Goal: Check status: Check status

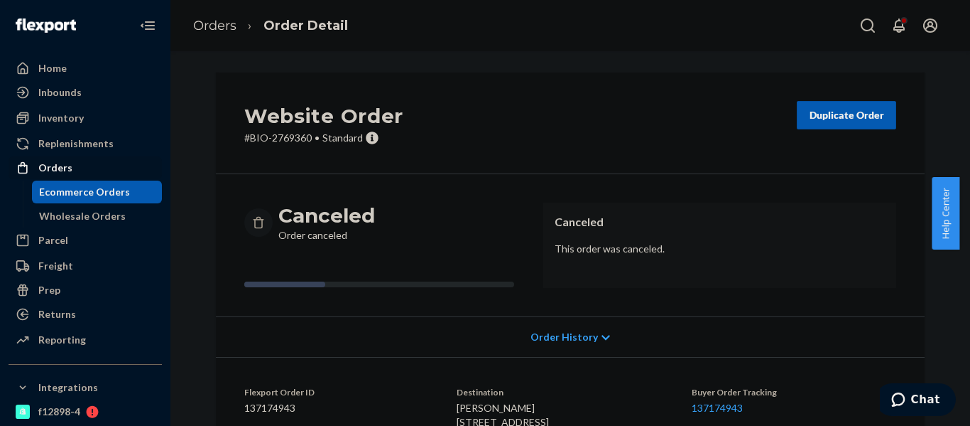
click at [95, 170] on div "Orders" at bounding box center [85, 168] width 151 height 20
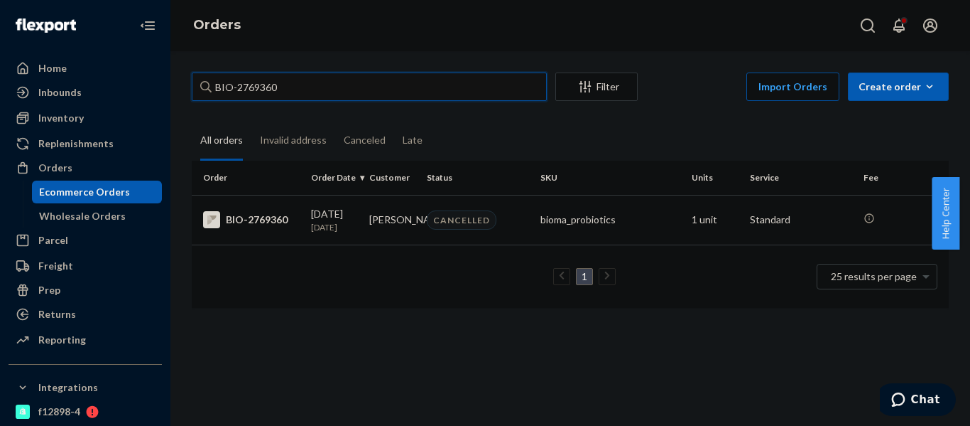
click at [261, 90] on input "BIO-2769360" at bounding box center [369, 86] width 355 height 28
paste input "675707"
type input "BIO-2675707"
click at [408, 241] on td "[PERSON_NAME]" at bounding box center [393, 220] width 58 height 50
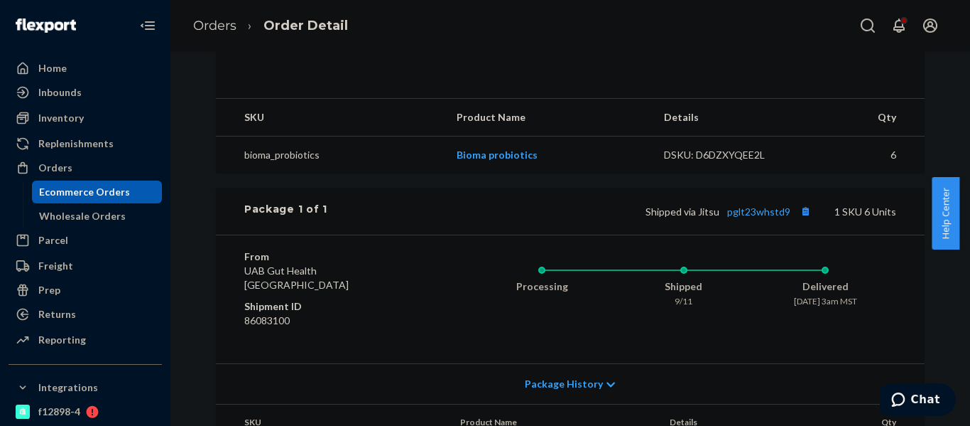
scroll to position [426, 0]
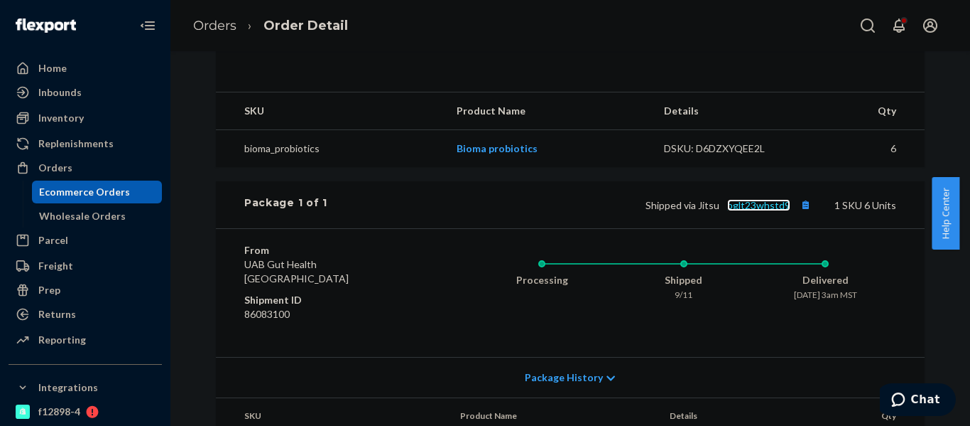
click at [759, 211] on link "pglt23whstd9" at bounding box center [758, 205] width 63 height 12
click at [234, 23] on link "Orders" at bounding box center [214, 26] width 43 height 16
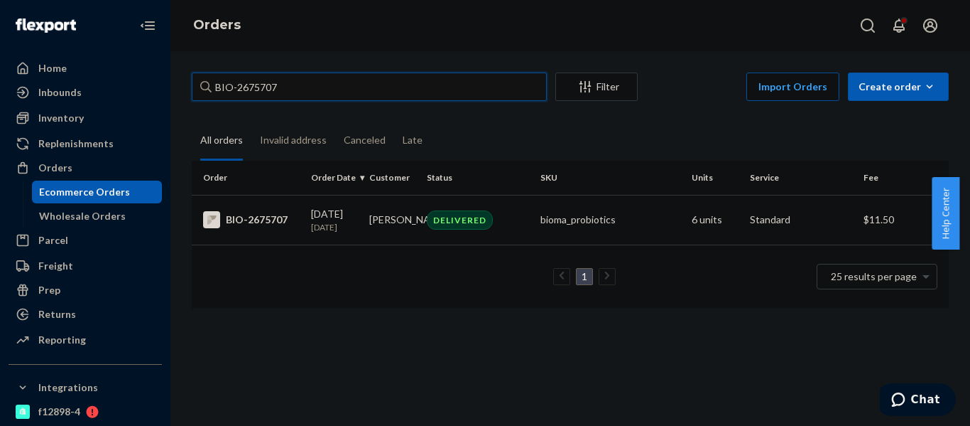
click at [261, 85] on input "BIO-2675707" at bounding box center [369, 86] width 355 height 28
paste input "575804"
type input "BIO-2575804"
click at [340, 226] on p "[DATE]" at bounding box center [334, 227] width 47 height 12
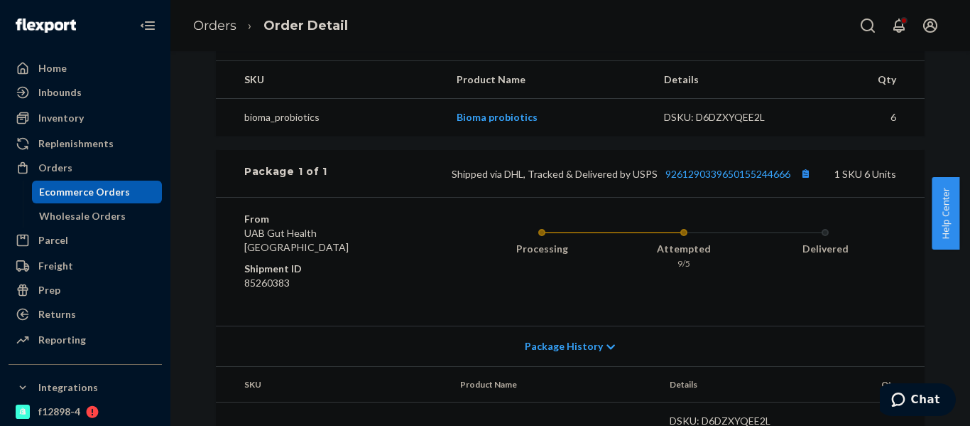
scroll to position [497, 0]
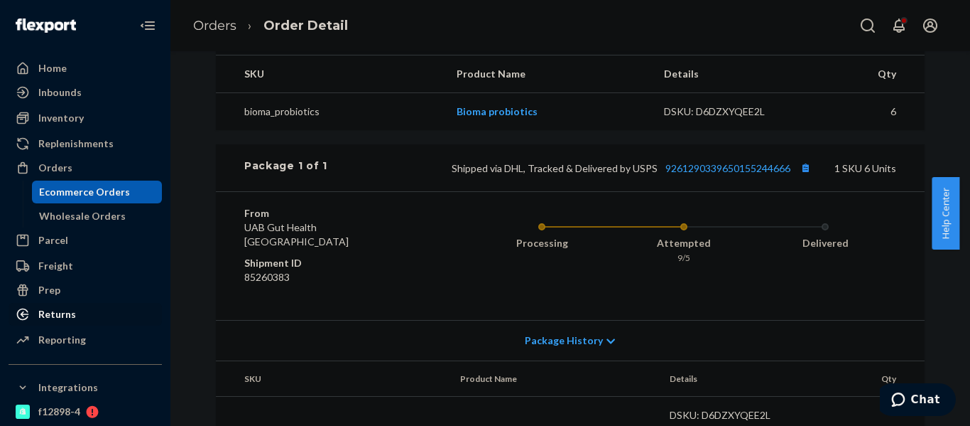
click at [58, 311] on div "Returns" at bounding box center [57, 314] width 38 height 14
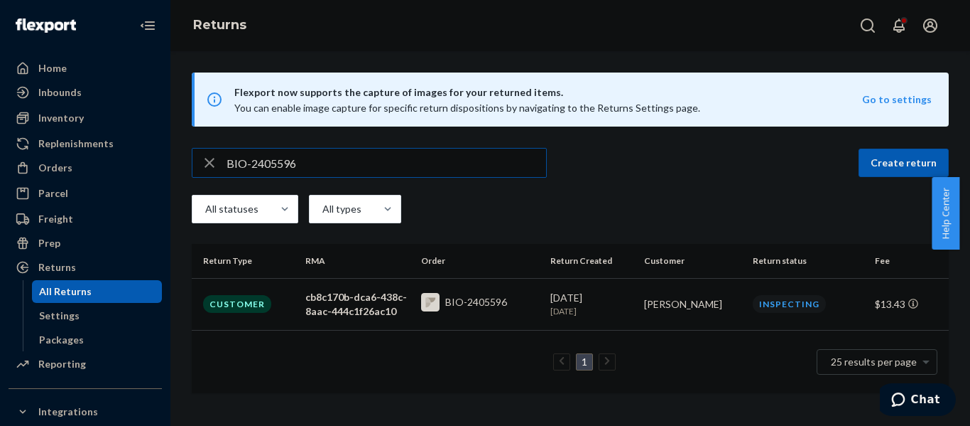
type input "BIO-2405596"
click at [528, 308] on div "BIO-2405596" at bounding box center [480, 304] width 119 height 22
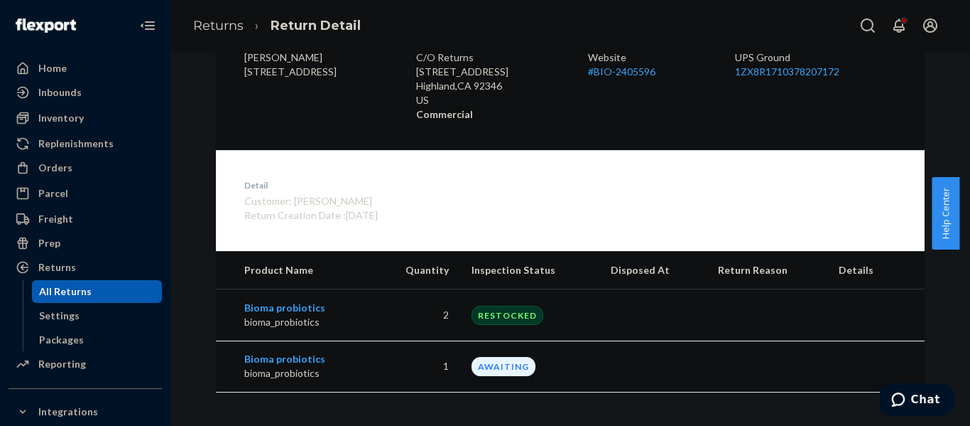
scroll to position [269, 0]
